Goal: Information Seeking & Learning: Learn about a topic

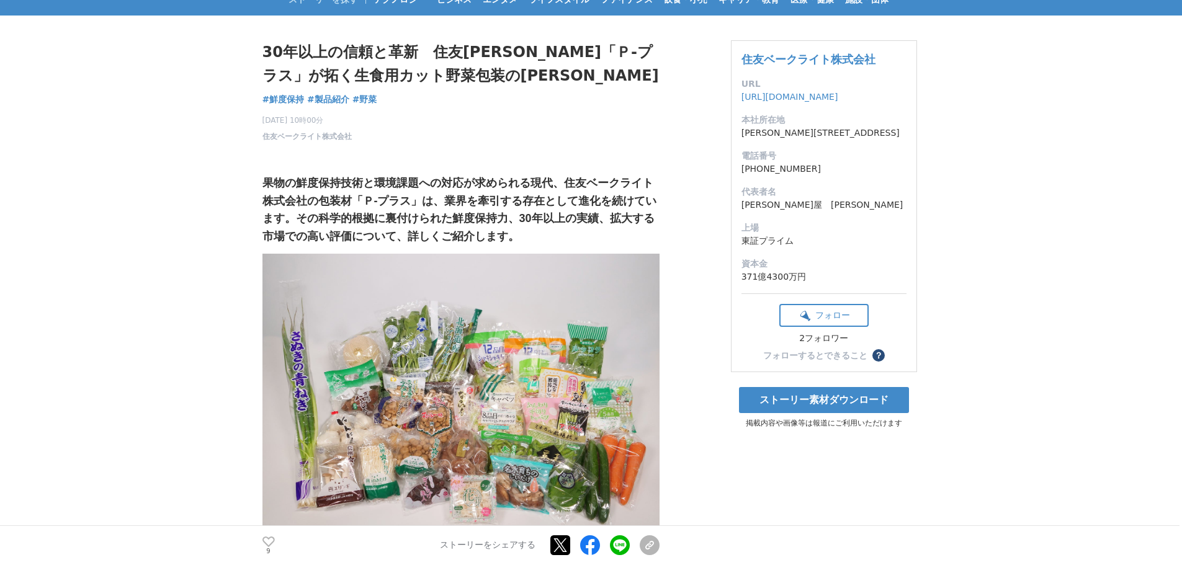
scroll to position [62, 0]
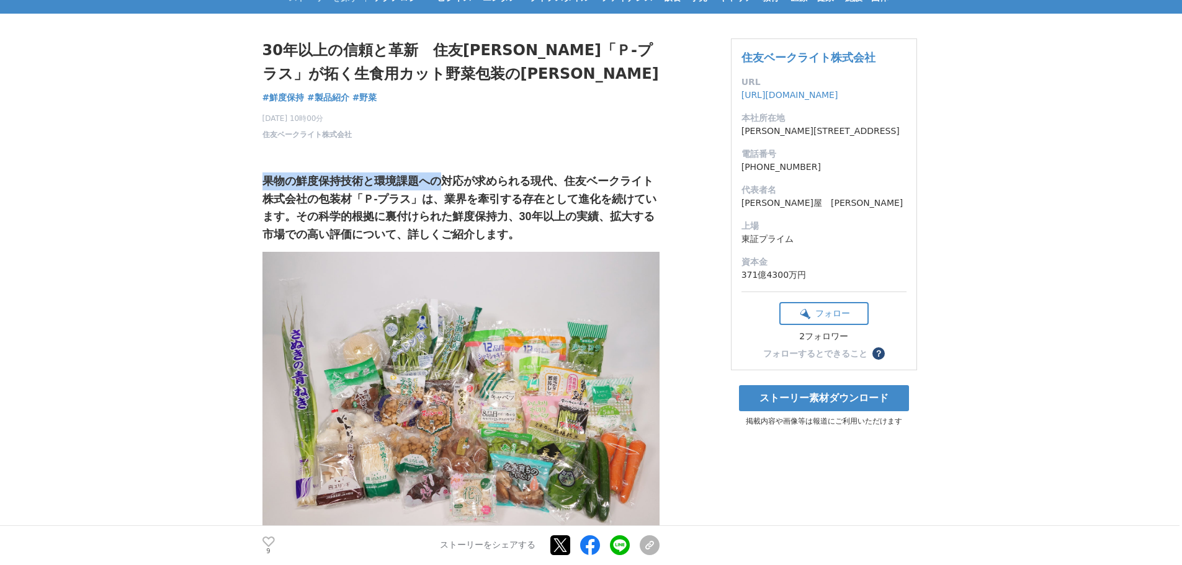
drag, startPoint x: 266, startPoint y: 177, endPoint x: 440, endPoint y: 179, distance: 174.3
click at [440, 179] on h3 "果物の鮮度保持技術と環境課題への対応が求められる現代、住友ベークライト株式会社の包装材「Ｐ-プラス」は、業界を牽引する存在として進化を続けています。その科学的…" at bounding box center [460, 207] width 397 height 71
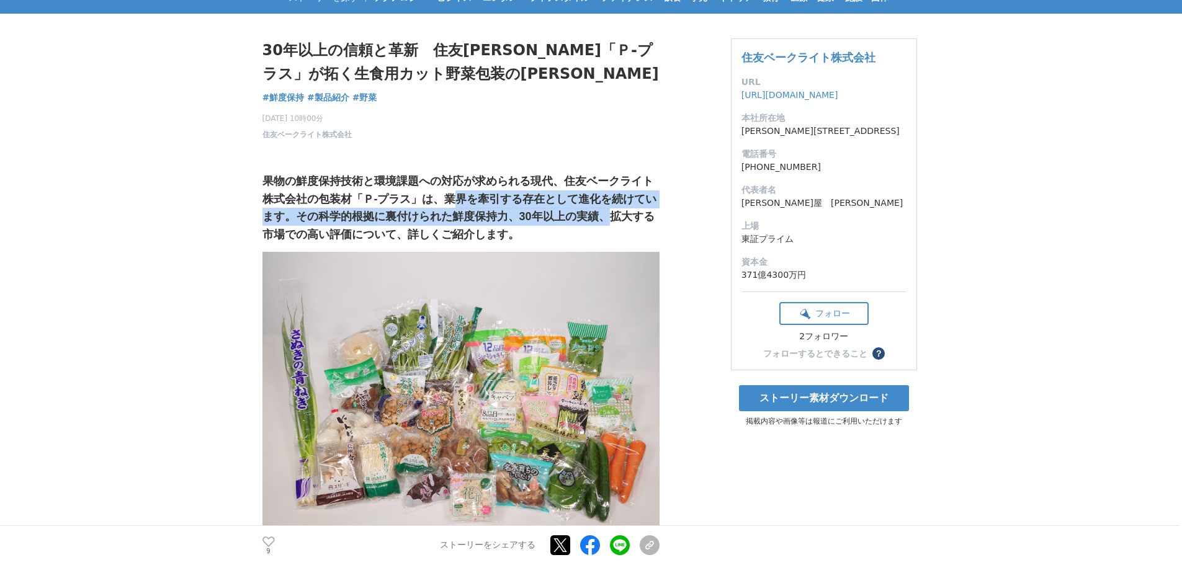
drag, startPoint x: 453, startPoint y: 196, endPoint x: 610, endPoint y: 214, distance: 158.0
click at [610, 214] on h3 "果物の鮮度保持技術と環境課題への対応が求められる現代、住友ベークライト株式会社の包装材「Ｐ-プラス」は、業界を牽引する存在として進化を続けています。その科学的…" at bounding box center [460, 207] width 397 height 71
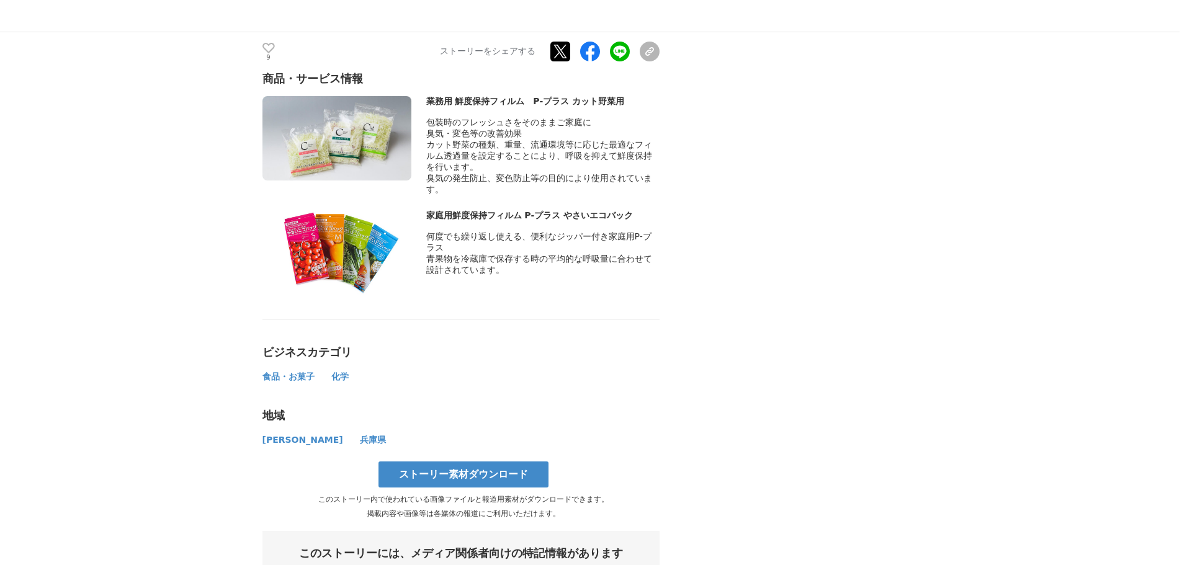
scroll to position [3226, 0]
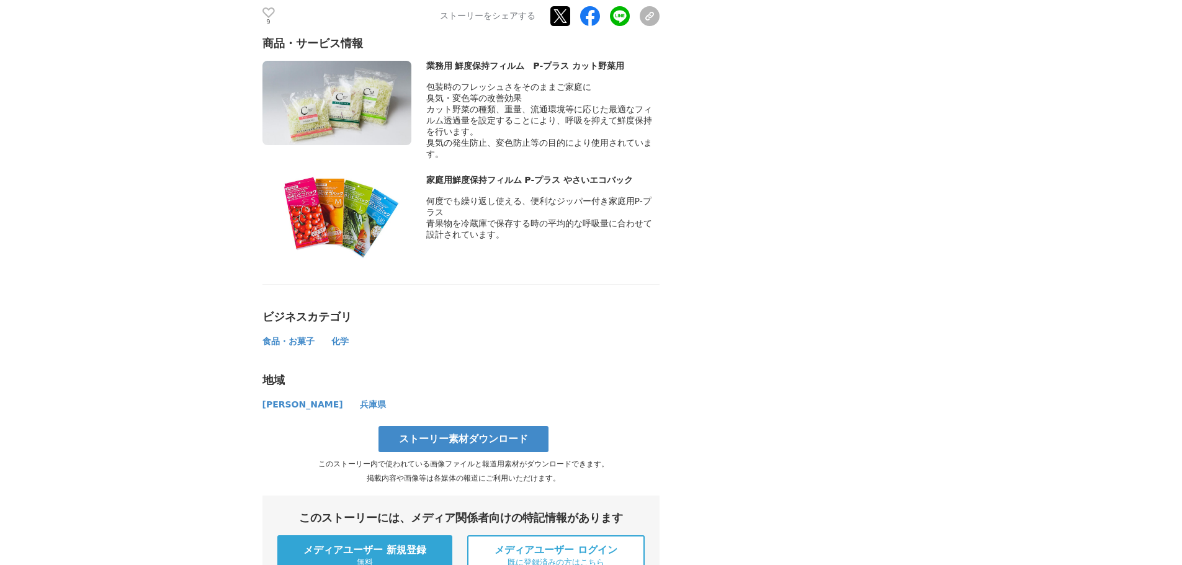
drag, startPoint x: 455, startPoint y: 203, endPoint x: 561, endPoint y: 204, distance: 105.5
click at [561, 186] on div "家庭用鮮度保持フィルム P-プラス やさいエコバック" at bounding box center [542, 180] width 233 height 11
click at [297, 57] on div "商品・サービス情報 業務用 鮮度保持フィルム　P-プラス カット野菜用" at bounding box center [460, 147] width 397 height 223
drag, startPoint x: 329, startPoint y: 103, endPoint x: 360, endPoint y: 95, distance: 32.7
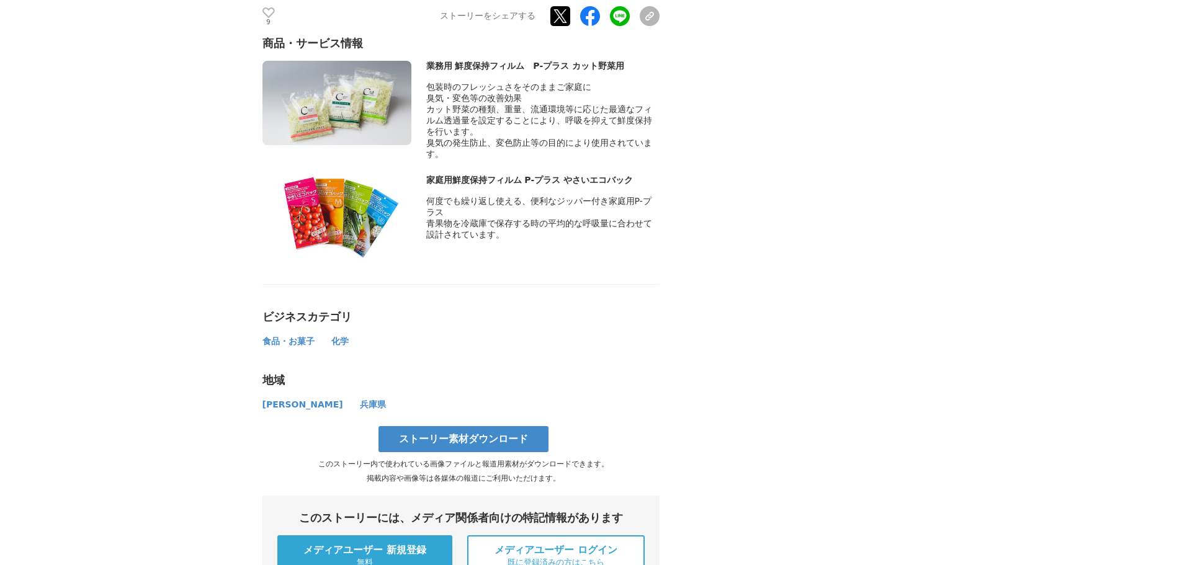
click at [329, 104] on img at bounding box center [336, 103] width 149 height 84
drag, startPoint x: 423, startPoint y: 69, endPoint x: 647, endPoint y: 130, distance: 232.1
click at [647, 130] on div "業務用 鮮度保持フィルム　P-プラス カット野菜用 包装時のフレッシュさをそのままご家庭に" at bounding box center [460, 110] width 397 height 99
click at [656, 153] on div "臭気の発生防止、変色防止等の目的により使用されています。" at bounding box center [542, 149] width 233 height 22
